Goal: Navigation & Orientation: Find specific page/section

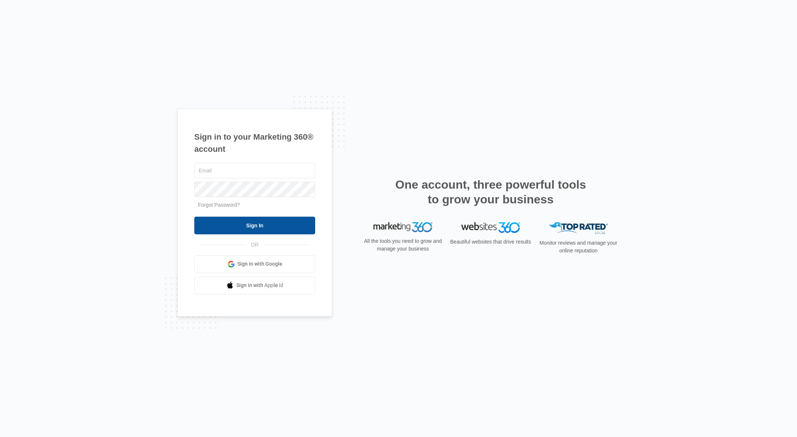
type input "[EMAIL_ADDRESS][DOMAIN_NAME]"
click at [270, 224] on input "Sign In" at bounding box center [254, 226] width 121 height 18
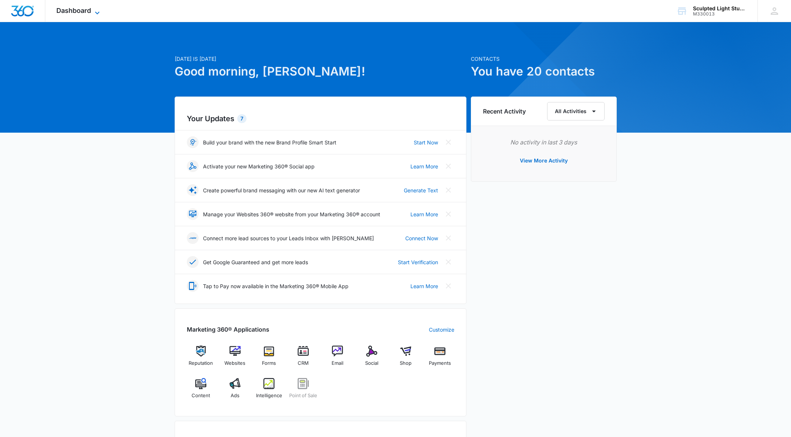
click at [84, 13] on span "Dashboard" at bounding box center [73, 11] width 35 height 8
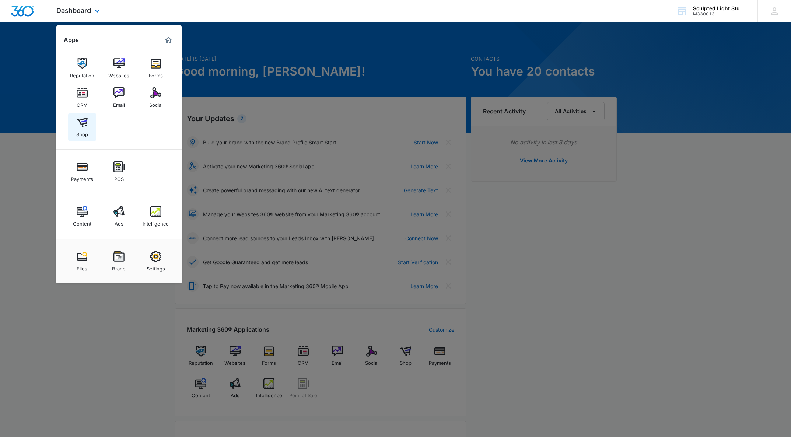
click at [83, 125] on img at bounding box center [82, 122] width 11 height 11
